Goal: Use online tool/utility: Utilize a website feature to perform a specific function

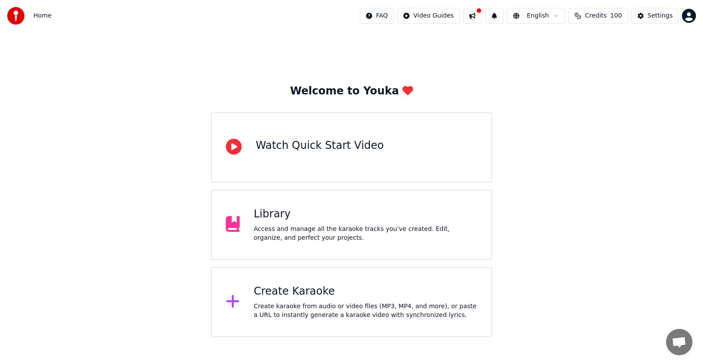
click at [300, 309] on div "Create karaoke from audio or video files (MP3, MP4, and more), or paste a URL t…" at bounding box center [366, 311] width 224 height 18
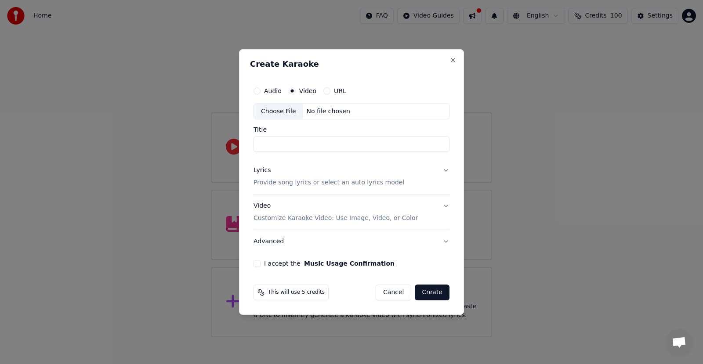
click at [281, 112] on div "Choose File" at bounding box center [278, 112] width 49 height 16
type input "**********"
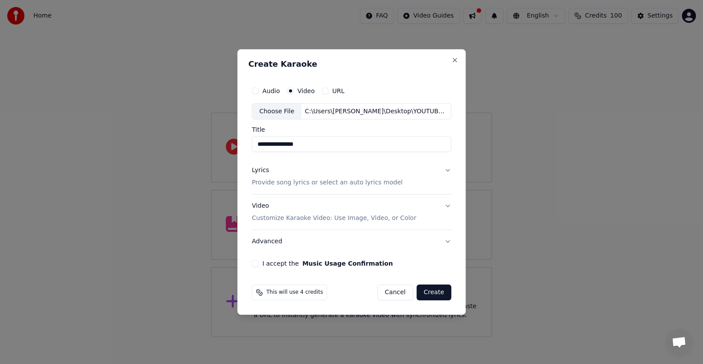
click at [440, 292] on button "Create" at bounding box center [433, 293] width 35 height 16
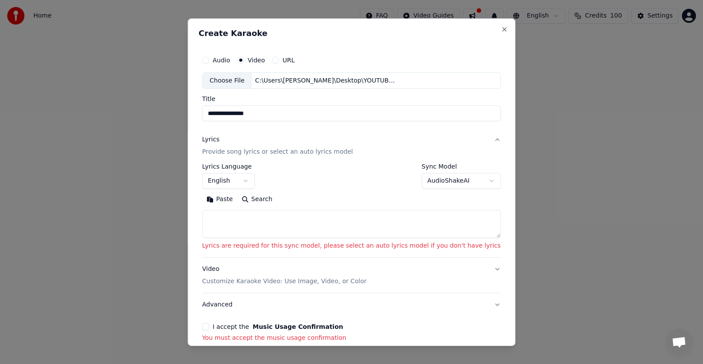
click at [242, 243] on p "Lyrics are required for this sync model, please select an auto lyrics model if …" at bounding box center [351, 246] width 299 height 9
click at [233, 230] on textarea at bounding box center [351, 224] width 299 height 28
click at [237, 196] on button "Paste" at bounding box center [219, 199] width 35 height 14
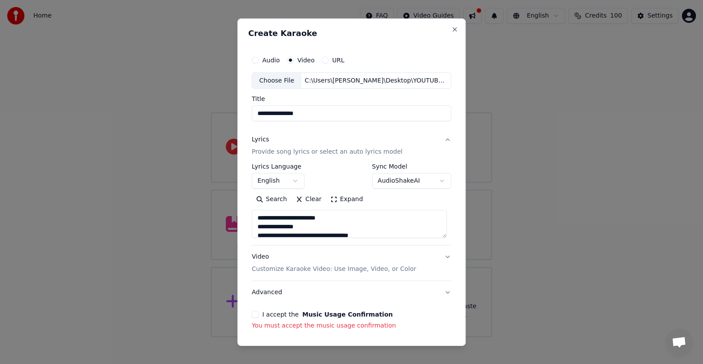
scroll to position [32, 0]
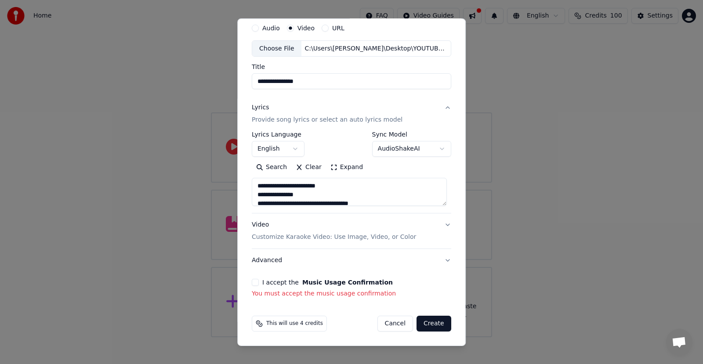
click at [252, 282] on button "I accept the Music Usage Confirmation" at bounding box center [255, 282] width 7 height 7
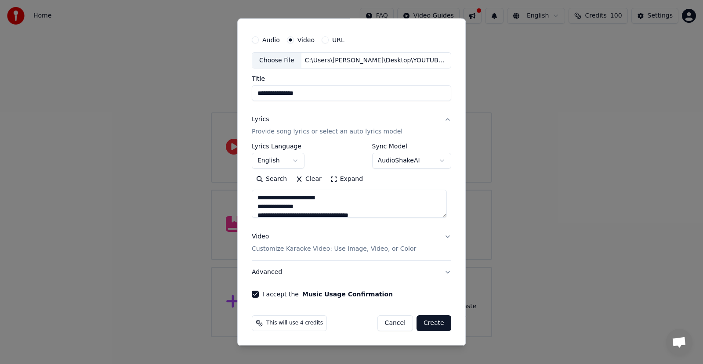
click at [432, 323] on button "Create" at bounding box center [433, 323] width 35 height 16
type textarea "**********"
